Goal: Complete application form

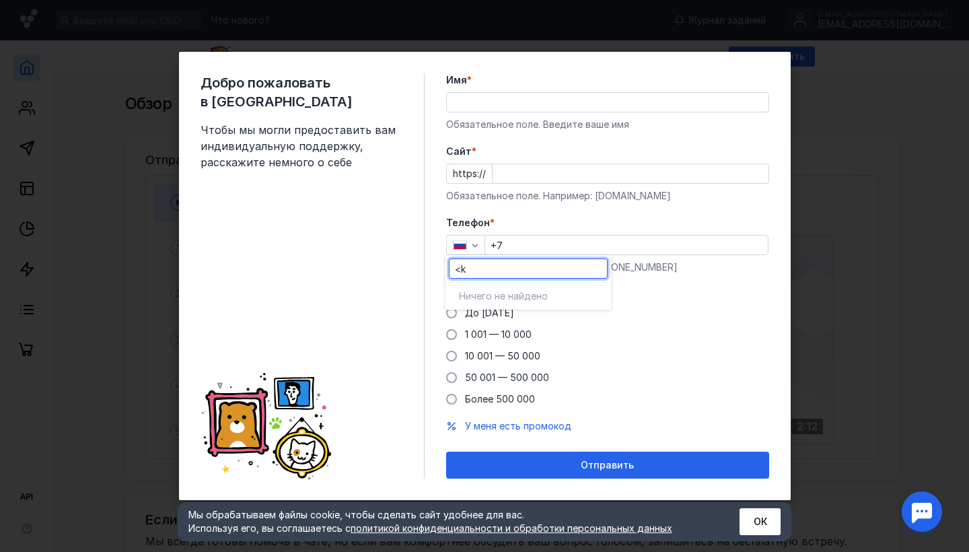
type input "<"
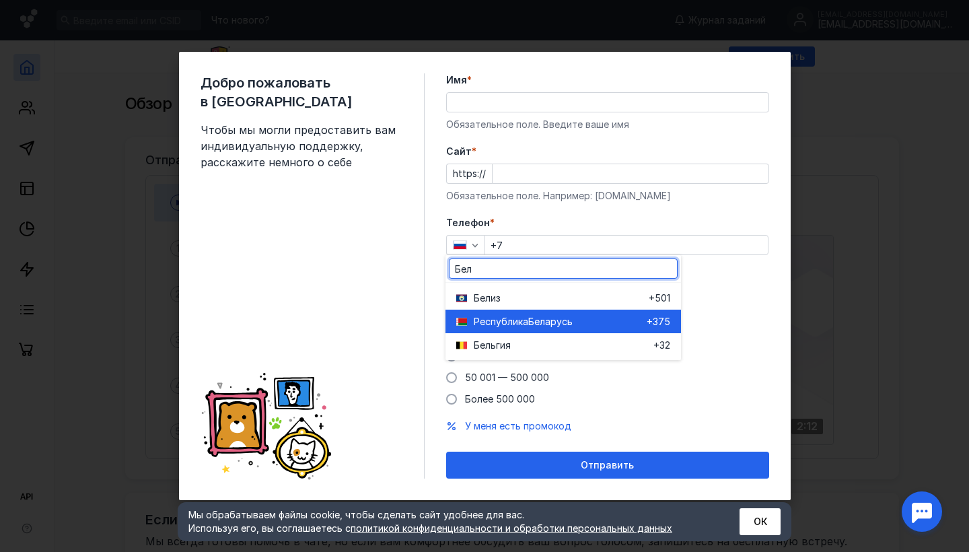
type input "Бел"
click at [495, 323] on span "Республика" at bounding box center [501, 321] width 55 height 13
type input "+375"
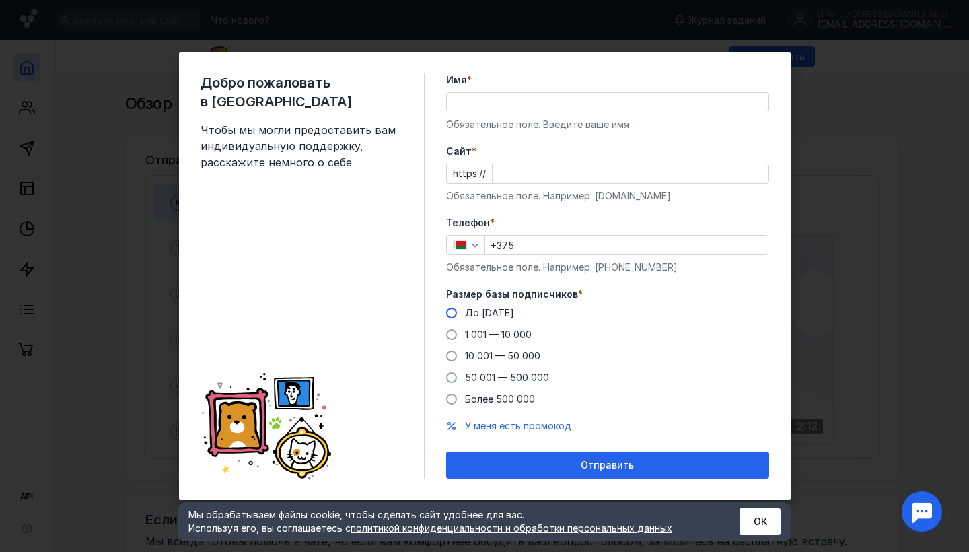
click at [449, 308] on span at bounding box center [451, 313] width 11 height 11
click at [0, 0] on input "До [DATE]" at bounding box center [0, 0] width 0 height 0
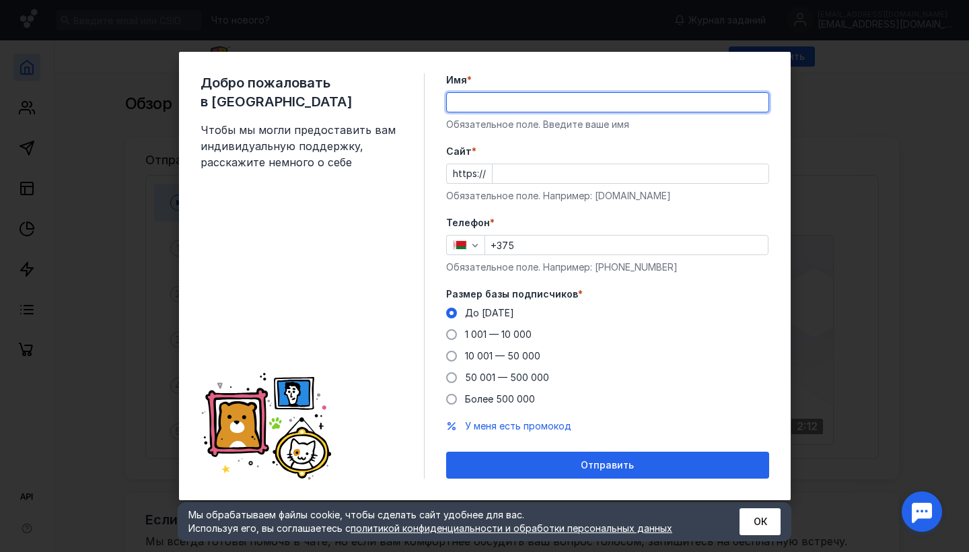
type input "з"
type input "pups"
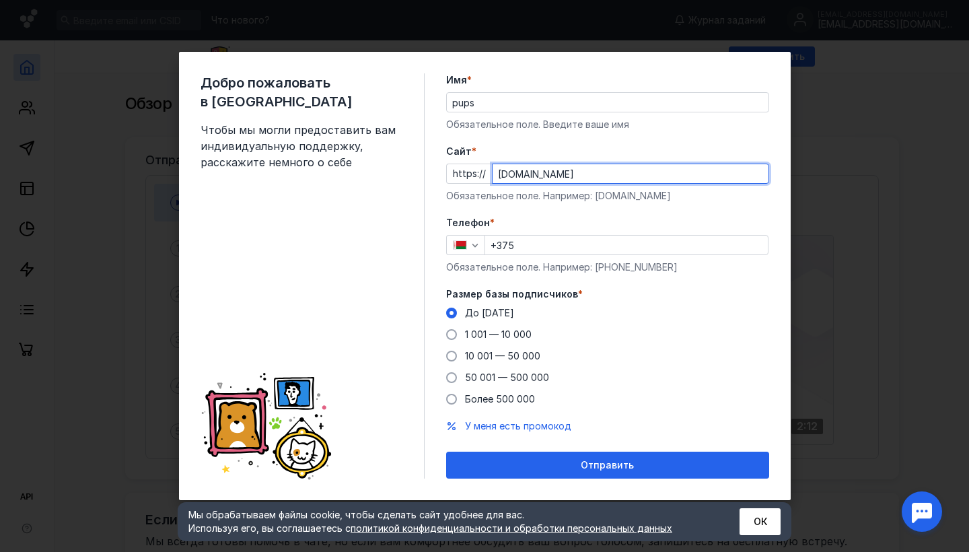
type input "[DOMAIN_NAME]"
click at [561, 250] on input "+375" at bounding box center [626, 245] width 283 height 19
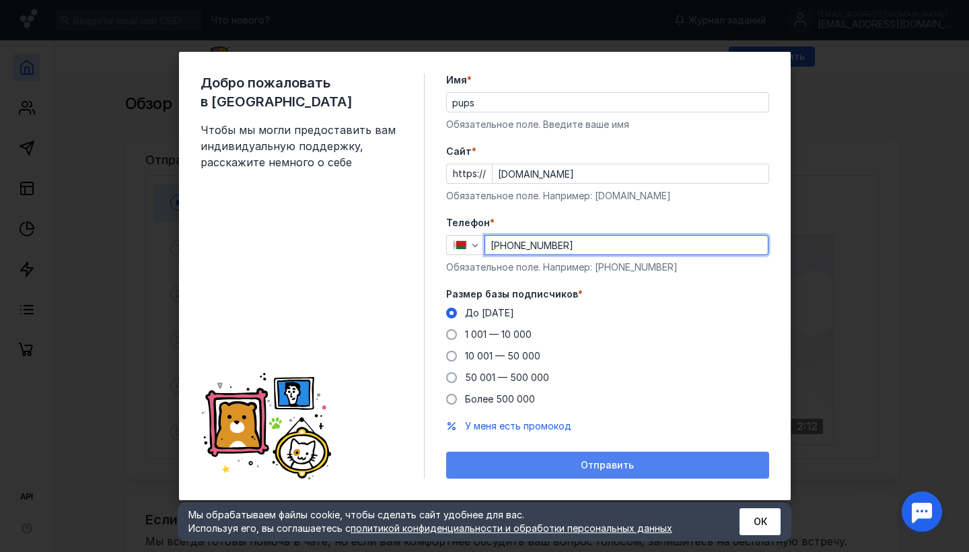
type input "[PHONE_NUMBER]"
click at [547, 464] on div "Отправить" at bounding box center [608, 465] width 310 height 11
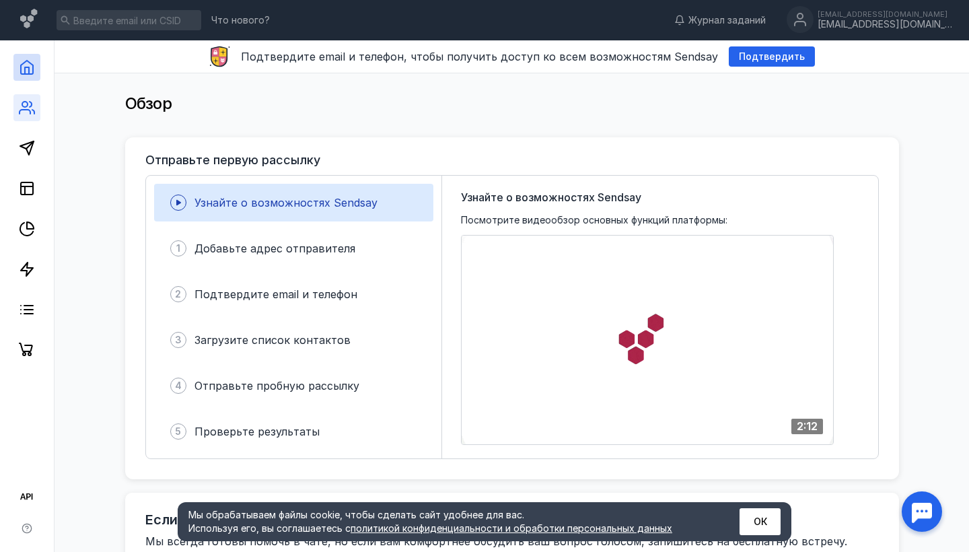
click at [38, 104] on link at bounding box center [26, 107] width 27 height 27
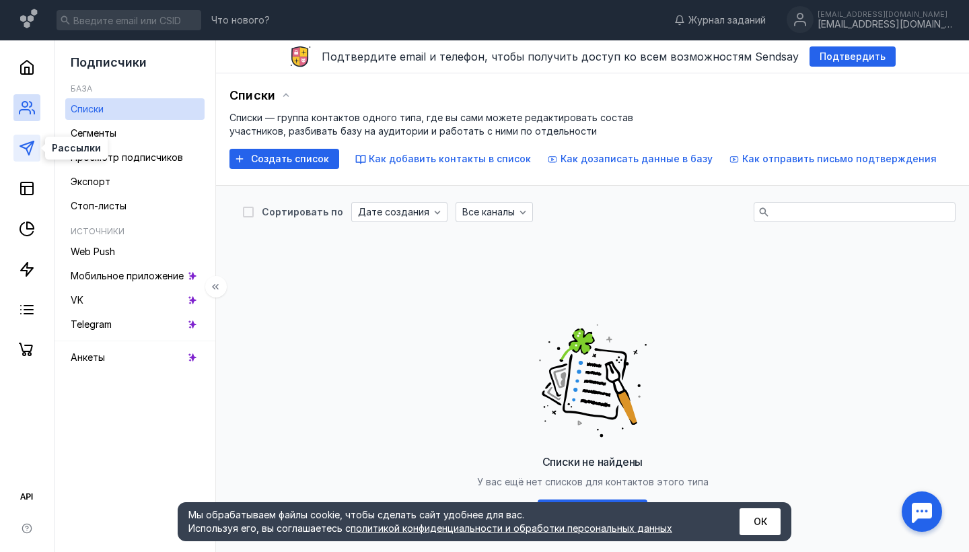
click at [25, 149] on polygon at bounding box center [26, 147] width 13 height 13
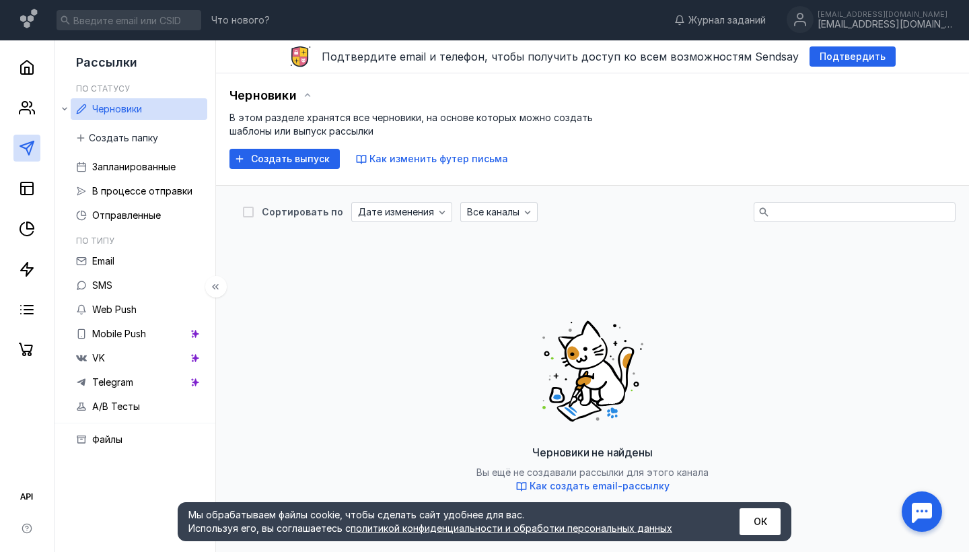
click at [24, 174] on div at bounding box center [27, 201] width 54 height 323
click at [23, 178] on link at bounding box center [26, 188] width 27 height 27
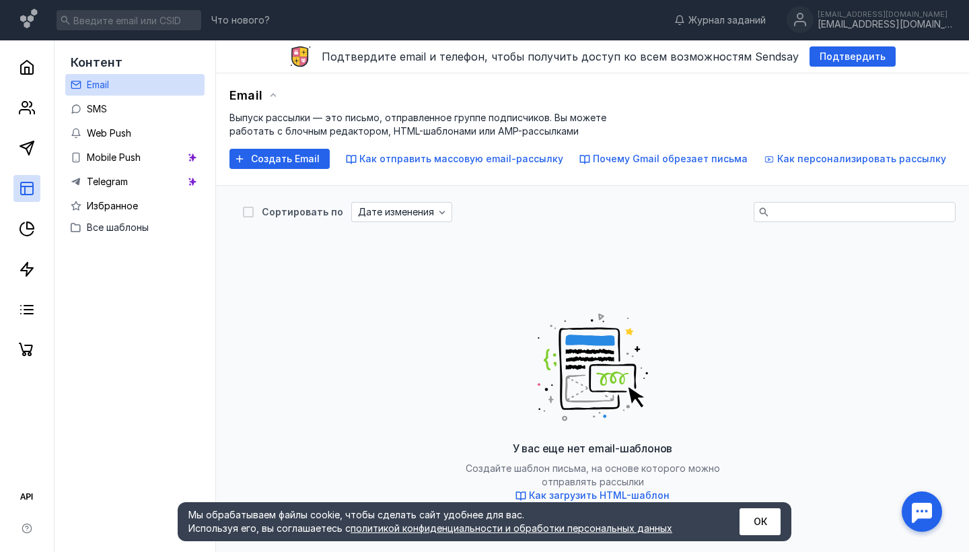
click at [497, 281] on div "У вас еще нет email-шаблонов Создайте шаблон письма, на основе которого можно о…" at bounding box center [592, 417] width 699 height 337
click at [829, 57] on span "Подтвердить" at bounding box center [853, 56] width 66 height 11
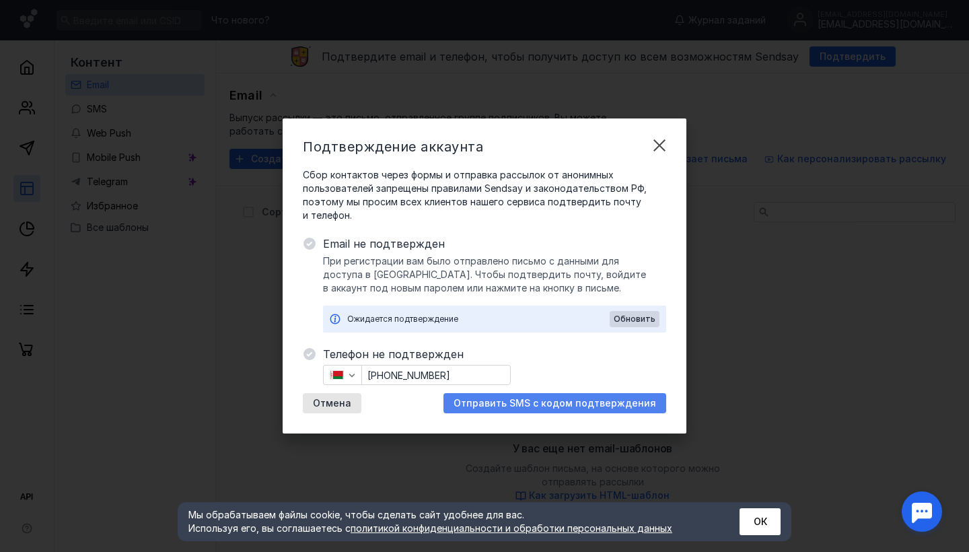
click at [493, 401] on span "Отправить SMS с кодом подтверждения" at bounding box center [555, 403] width 203 height 11
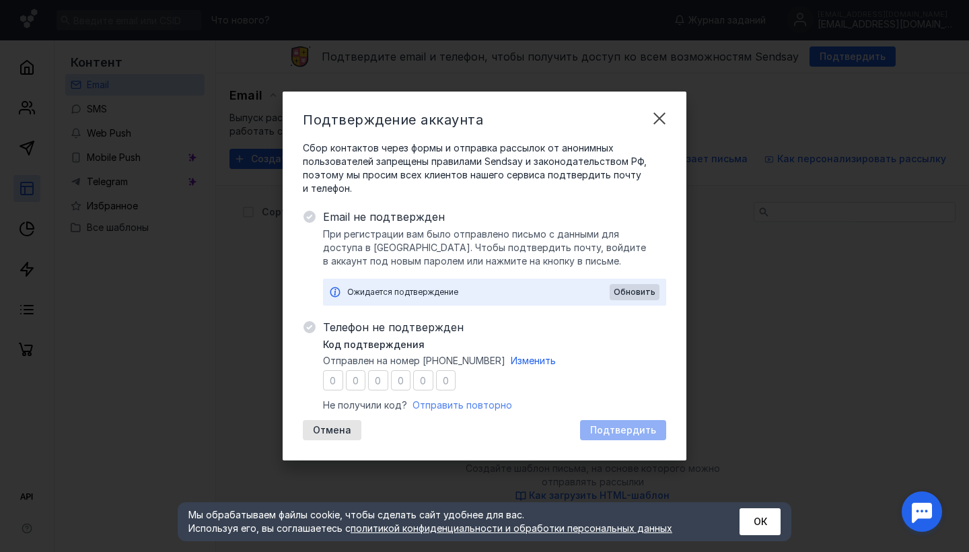
click at [435, 403] on span "Отправить повторно" at bounding box center [463, 404] width 100 height 11
click at [624, 295] on span "Обновить" at bounding box center [635, 291] width 42 height 9
click at [331, 384] on input "number" at bounding box center [333, 380] width 20 height 20
type input "5"
type input "7"
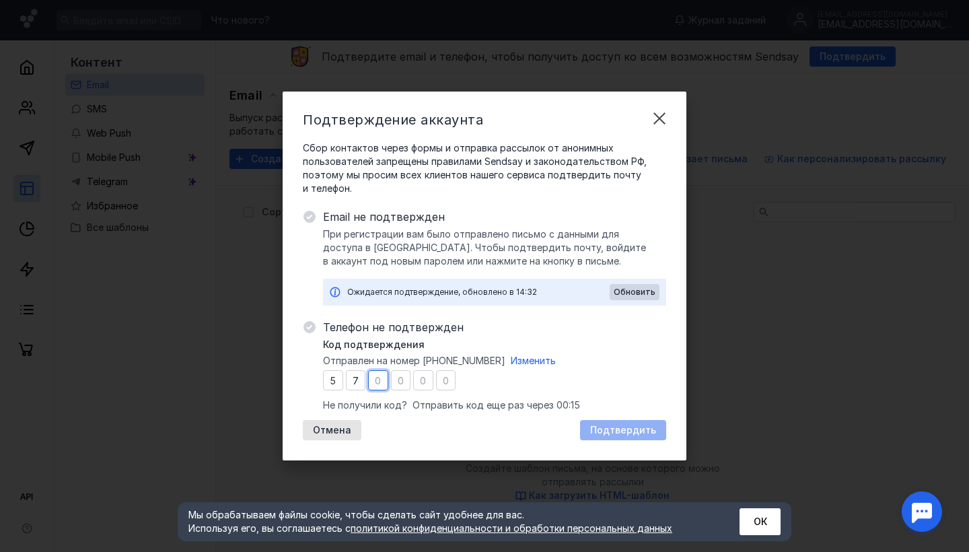
type input "2"
type input "0"
type input "3"
type input "0"
click at [601, 434] on span "Подтвердить" at bounding box center [623, 430] width 66 height 11
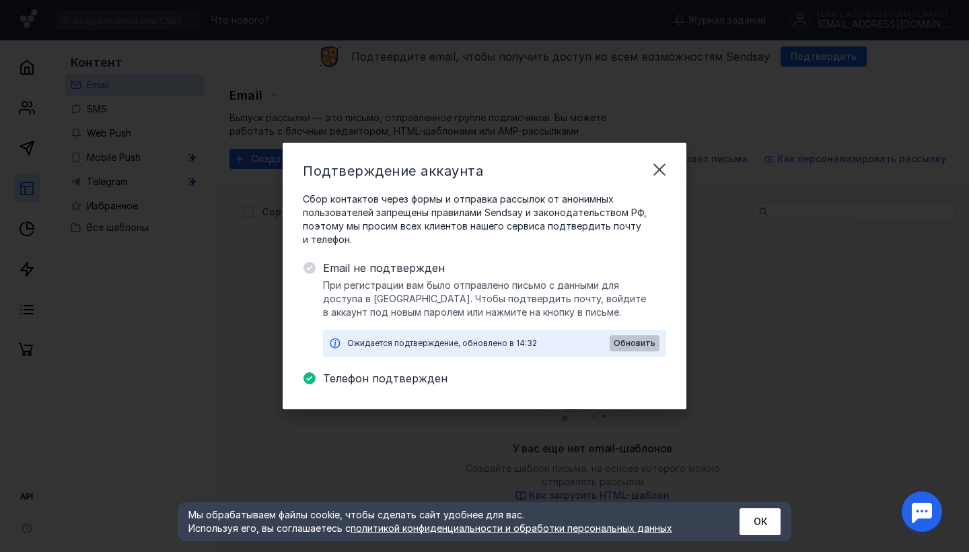
click at [631, 345] on span "Обновить" at bounding box center [635, 343] width 42 height 9
click at [643, 345] on span "Обновить" at bounding box center [635, 343] width 42 height 9
click at [636, 347] on span "Обновить" at bounding box center [635, 343] width 42 height 9
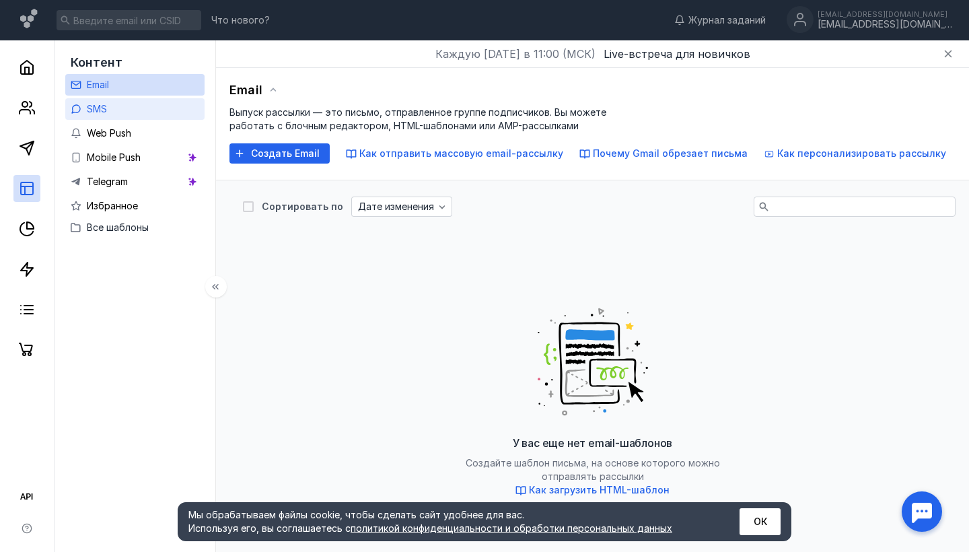
click at [126, 110] on link "SMS" at bounding box center [134, 109] width 139 height 22
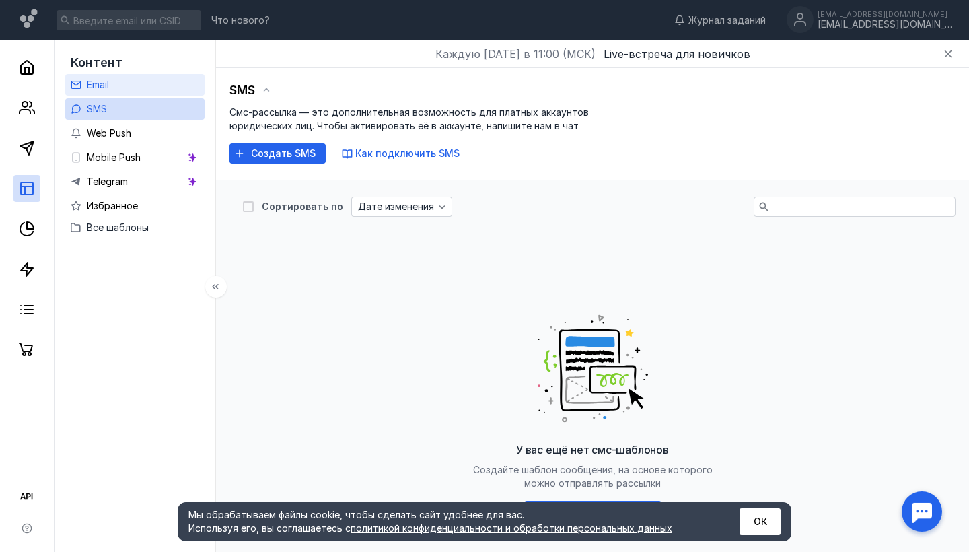
click at [118, 81] on link "Email" at bounding box center [134, 85] width 139 height 22
